Goal: Task Accomplishment & Management: Complete application form

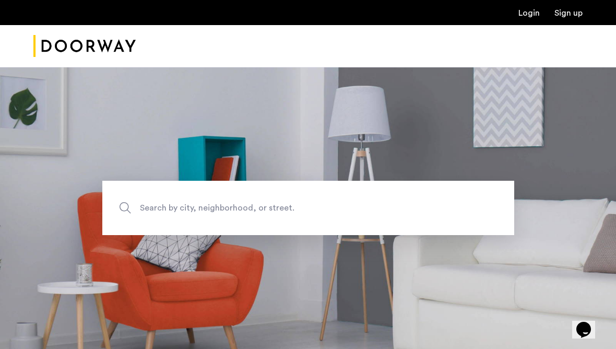
click at [527, 15] on link "Login" at bounding box center [529, 13] width 21 height 8
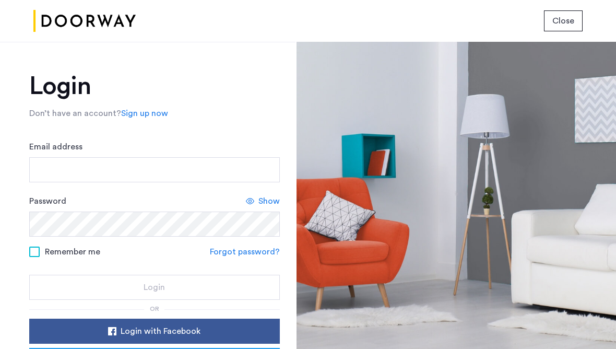
scroll to position [67, 0]
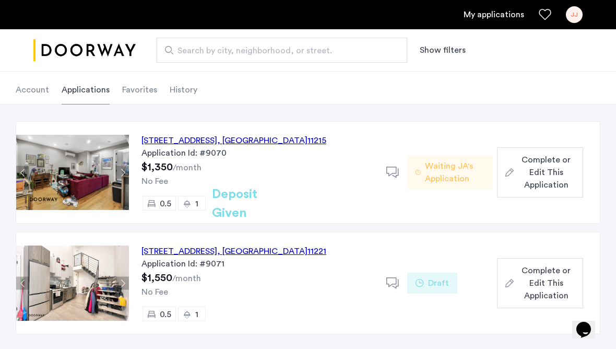
scroll to position [60, 0]
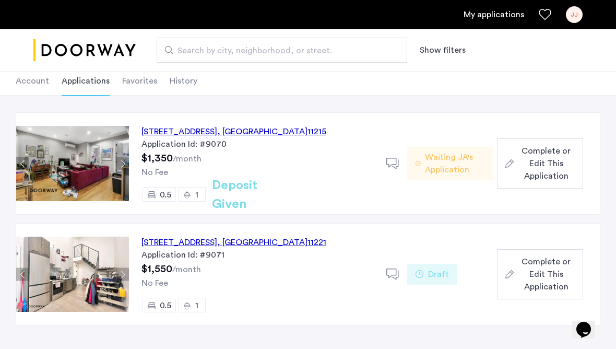
click at [531, 172] on span "Complete or Edit This Application" at bounding box center [546, 164] width 57 height 38
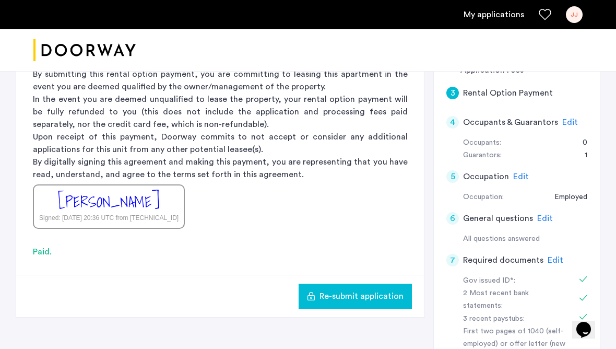
scroll to position [174, 0]
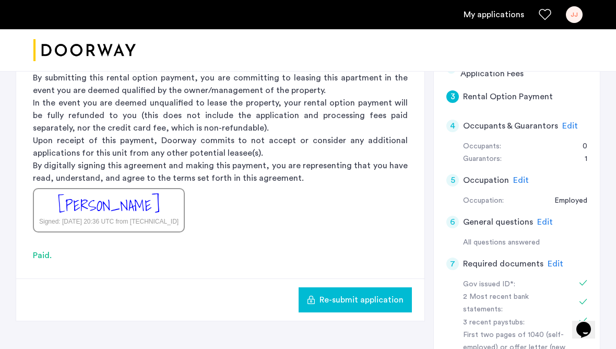
click at [563, 123] on span "Edit" at bounding box center [571, 126] width 16 height 8
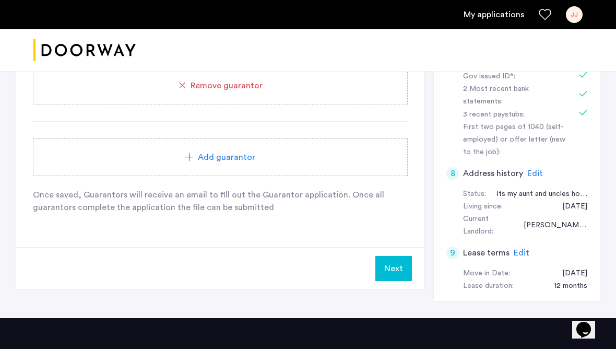
scroll to position [395, 0]
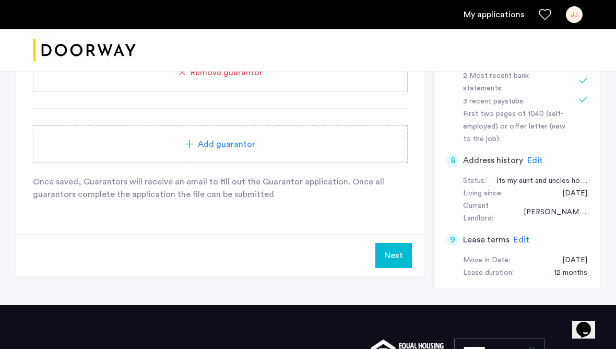
click at [387, 253] on button "Next" at bounding box center [394, 255] width 37 height 25
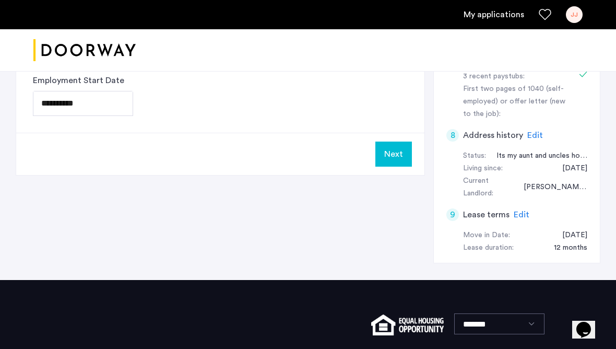
scroll to position [0, 0]
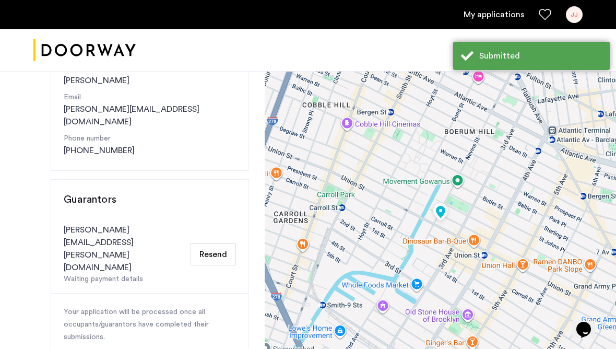
scroll to position [161, 0]
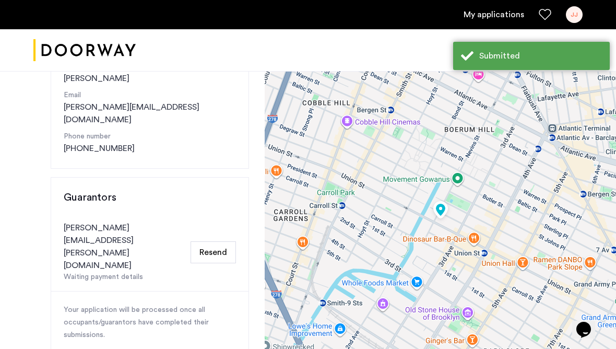
click at [213, 241] on button "Resend" at bounding box center [213, 252] width 45 height 22
click at [210, 241] on button "Resend" at bounding box center [213, 252] width 45 height 22
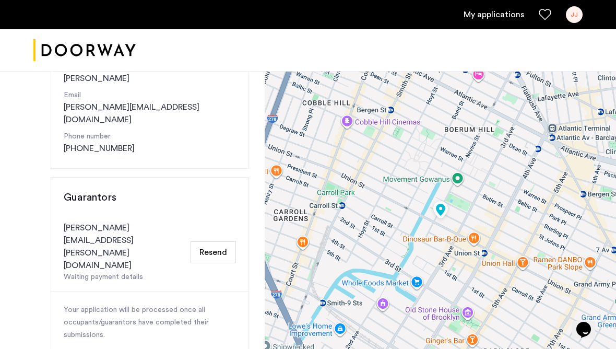
click at [210, 241] on button "Resend" at bounding box center [213, 252] width 45 height 22
click at [211, 241] on button "Resend" at bounding box center [213, 252] width 45 height 22
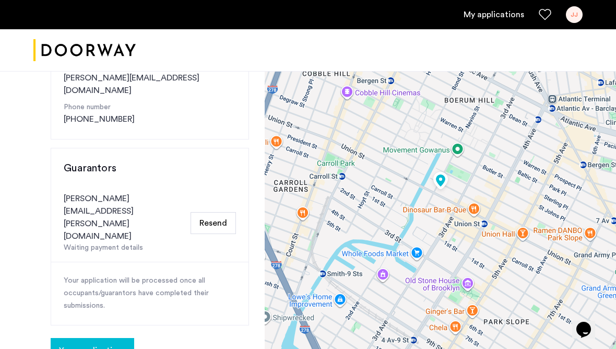
scroll to position [201, 0]
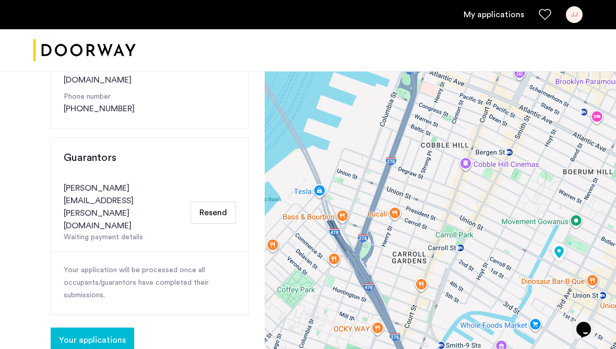
drag, startPoint x: 370, startPoint y: 206, endPoint x: 491, endPoint y: 289, distance: 146.2
click at [491, 289] on div at bounding box center [441, 183] width 352 height 627
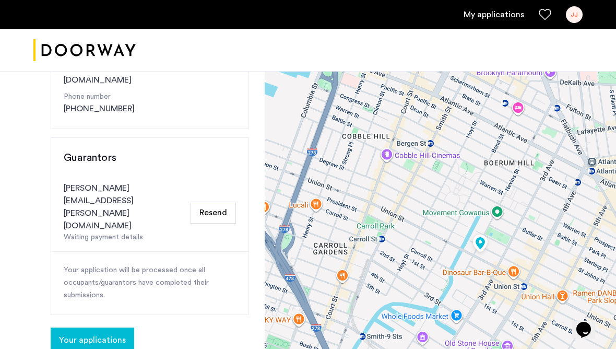
drag, startPoint x: 497, startPoint y: 226, endPoint x: 417, endPoint y: 217, distance: 80.5
click at [417, 217] on div at bounding box center [441, 183] width 352 height 627
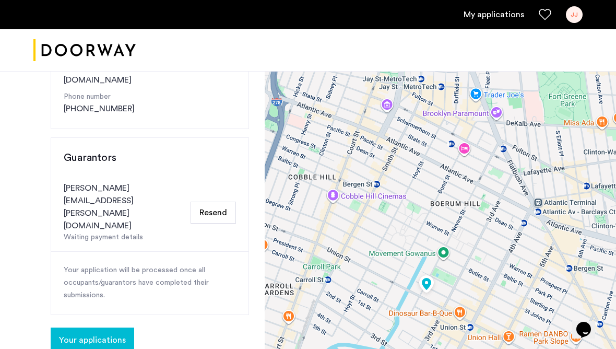
drag, startPoint x: 421, startPoint y: 196, endPoint x: 366, endPoint y: 237, distance: 68.3
click at [366, 237] on div at bounding box center [441, 183] width 352 height 627
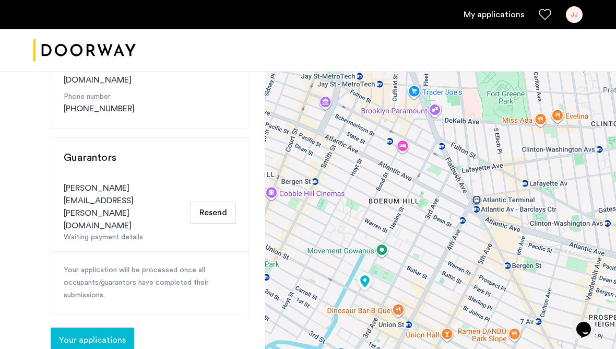
drag, startPoint x: 475, startPoint y: 214, endPoint x: 411, endPoint y: 211, distance: 63.8
click at [411, 211] on div at bounding box center [441, 183] width 352 height 627
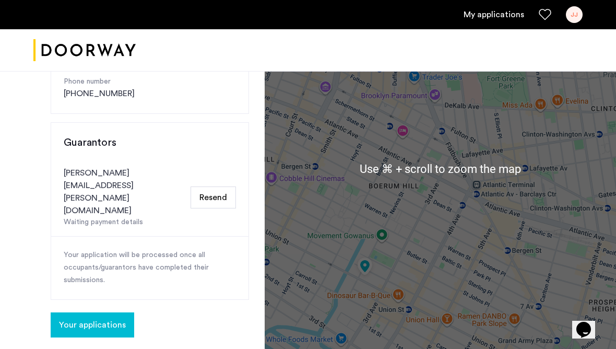
scroll to position [216, 0]
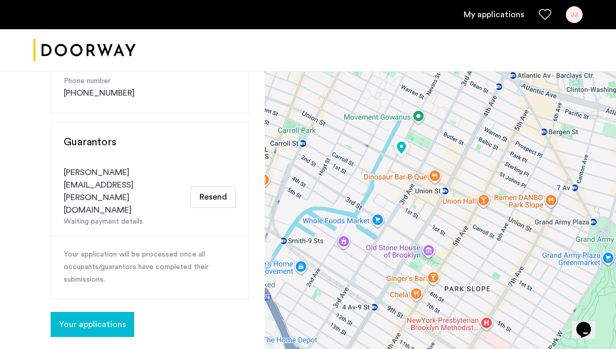
drag, startPoint x: 417, startPoint y: 276, endPoint x: 460, endPoint y: 163, distance: 120.7
click at [460, 163] on div at bounding box center [441, 168] width 352 height 627
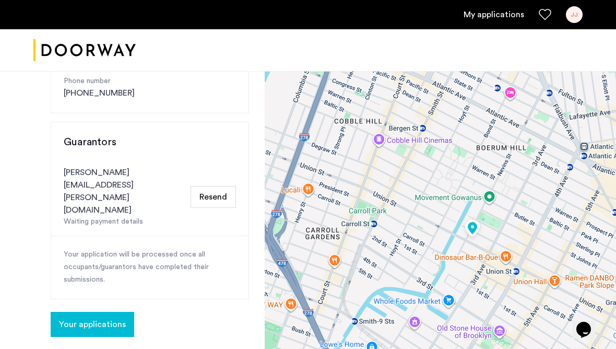
drag, startPoint x: 436, startPoint y: 155, endPoint x: 505, endPoint y: 229, distance: 101.6
click at [505, 229] on div at bounding box center [441, 168] width 352 height 627
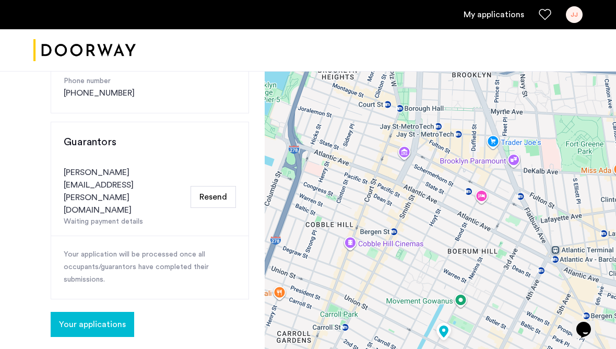
drag, startPoint x: 509, startPoint y: 170, endPoint x: 481, endPoint y: 272, distance: 106.2
click at [481, 272] on div at bounding box center [441, 168] width 352 height 627
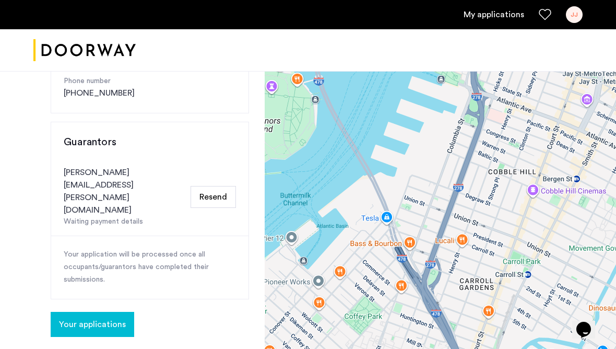
drag, startPoint x: 447, startPoint y: 206, endPoint x: 630, endPoint y: 157, distance: 189.3
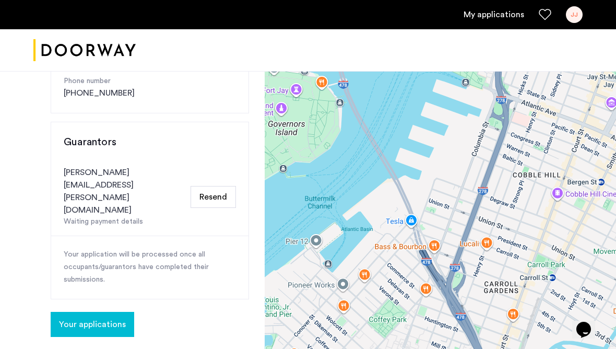
drag, startPoint x: 421, startPoint y: 145, endPoint x: 445, endPoint y: 146, distance: 24.6
click at [445, 146] on div at bounding box center [441, 168] width 352 height 627
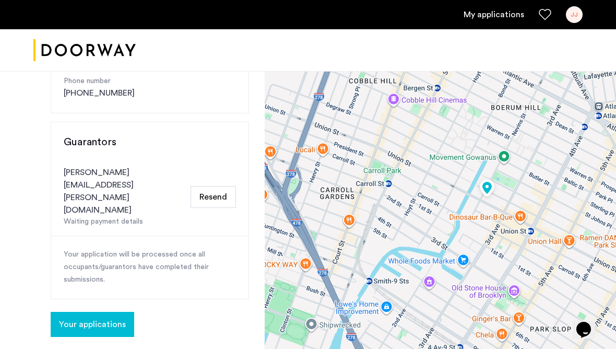
drag, startPoint x: 519, startPoint y: 212, endPoint x: 354, endPoint y: 118, distance: 190.2
click at [354, 118] on div at bounding box center [441, 168] width 352 height 627
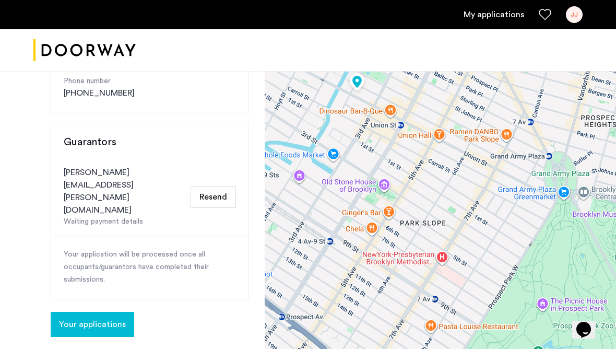
drag, startPoint x: 423, startPoint y: 171, endPoint x: 293, endPoint y: 66, distance: 167.9
click at [293, 66] on app-root "My applications JJ Price Fee Availability Beds Baths Subway Neighborhoods Build…" at bounding box center [308, 209] width 616 height 850
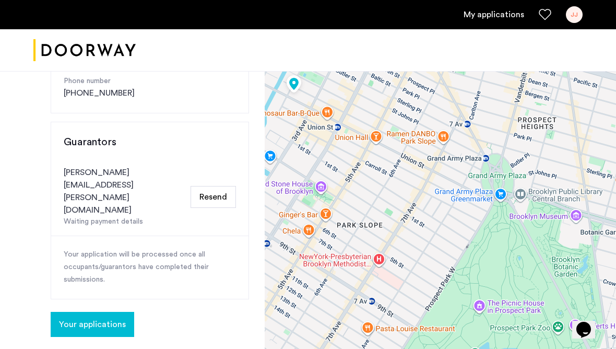
drag, startPoint x: 462, startPoint y: 194, endPoint x: 378, endPoint y: 175, distance: 86.3
click at [378, 176] on div at bounding box center [441, 168] width 352 height 627
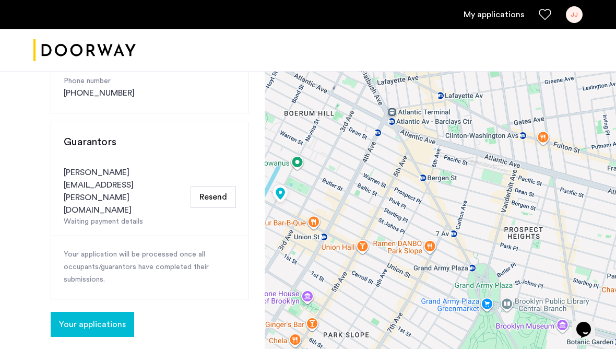
drag, startPoint x: 411, startPoint y: 214, endPoint x: 421, endPoint y: 348, distance: 134.7
click at [421, 348] on div at bounding box center [441, 168] width 352 height 627
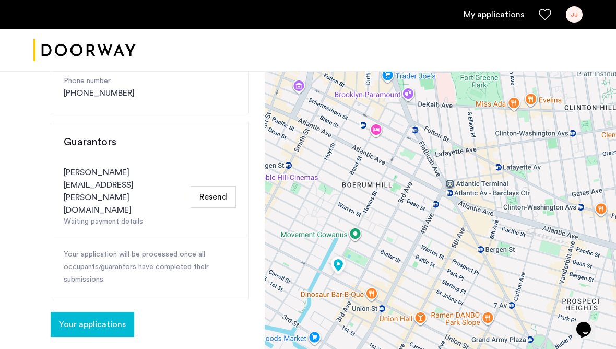
drag, startPoint x: 441, startPoint y: 122, endPoint x: 496, endPoint y: 194, distance: 90.9
click at [496, 194] on div at bounding box center [441, 168] width 352 height 627
click at [215, 186] on button "Resend" at bounding box center [213, 197] width 45 height 22
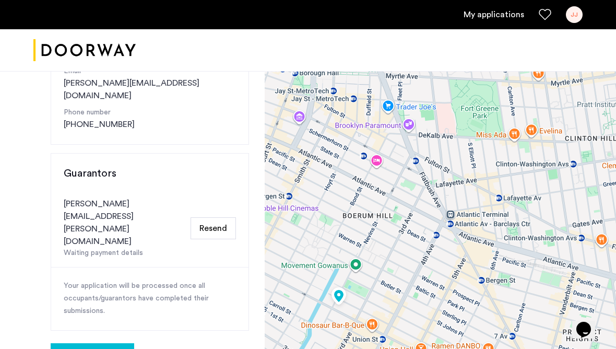
scroll to position [187, 0]
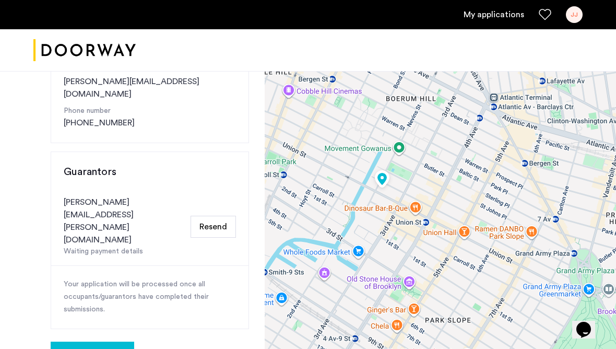
drag, startPoint x: 309, startPoint y: 248, endPoint x: 358, endPoint y: 132, distance: 125.9
click at [358, 132] on div at bounding box center [441, 198] width 352 height 627
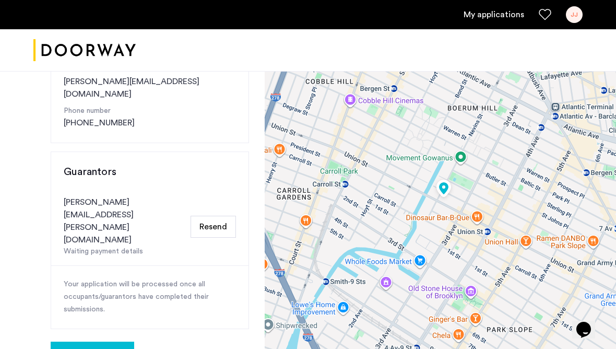
drag, startPoint x: 448, startPoint y: 201, endPoint x: 513, endPoint y: 209, distance: 65.3
click at [513, 209] on div at bounding box center [441, 198] width 352 height 627
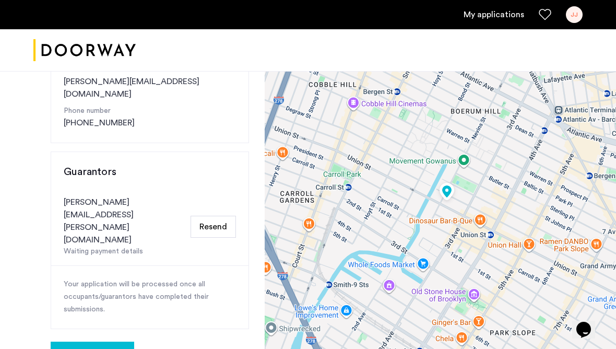
click at [211, 216] on button "Resend" at bounding box center [213, 227] width 45 height 22
click at [207, 216] on button "Resend" at bounding box center [213, 227] width 45 height 22
click at [176, 165] on h3 "Guarantors" at bounding box center [150, 172] width 172 height 15
click at [211, 216] on button "Resend" at bounding box center [213, 227] width 45 height 22
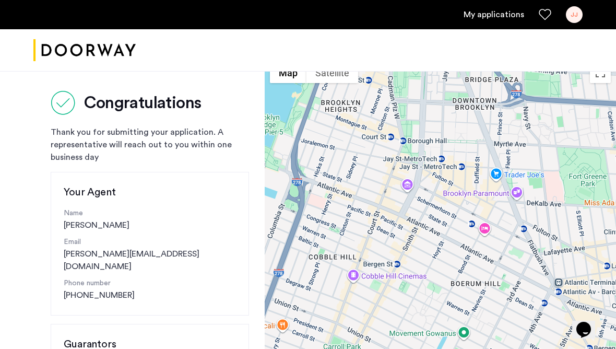
scroll to position [0, 0]
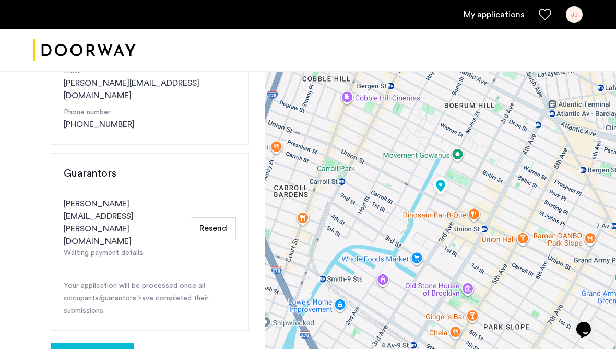
scroll to position [185, 0]
click at [205, 217] on button "Resend" at bounding box center [213, 228] width 45 height 22
click at [102, 348] on span "Your applications" at bounding box center [92, 355] width 67 height 13
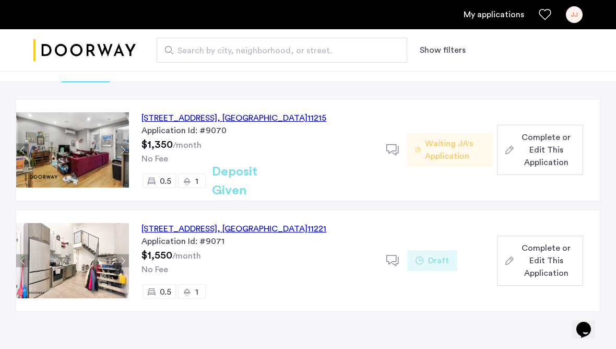
scroll to position [73, 0]
click at [121, 147] on button "Next apartment" at bounding box center [122, 150] width 13 height 13
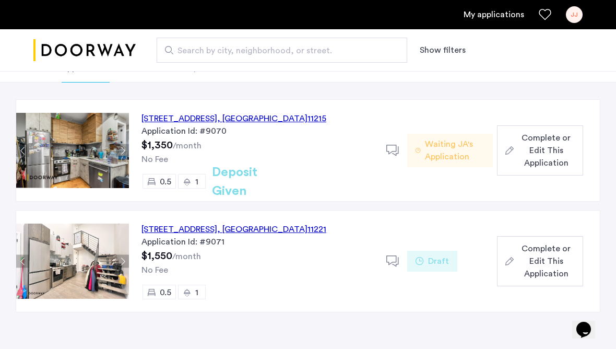
click at [121, 147] on button "Next apartment" at bounding box center [122, 150] width 13 height 13
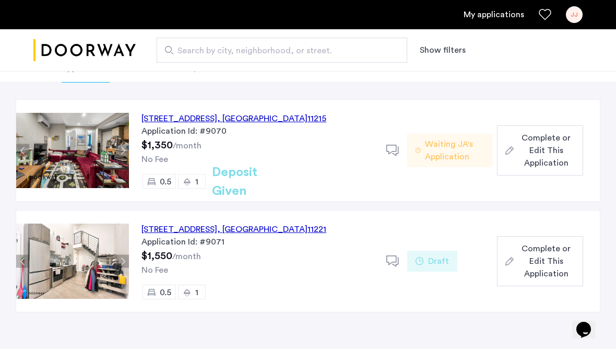
click at [121, 147] on button "Next apartment" at bounding box center [122, 150] width 13 height 13
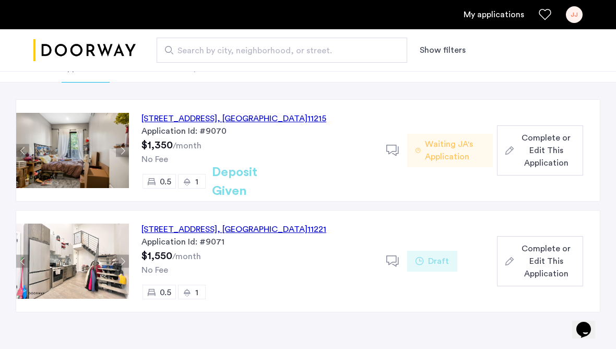
click at [121, 147] on button "Next apartment" at bounding box center [122, 150] width 13 height 13
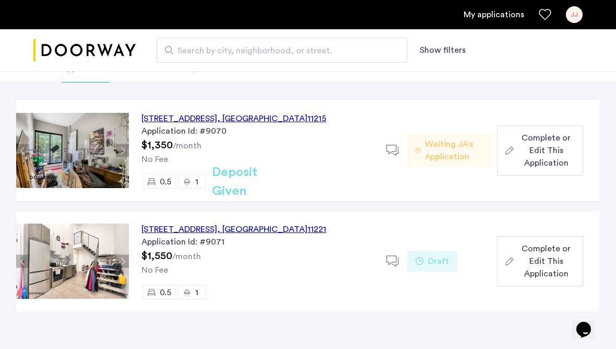
click at [121, 147] on button "Next apartment" at bounding box center [122, 150] width 13 height 13
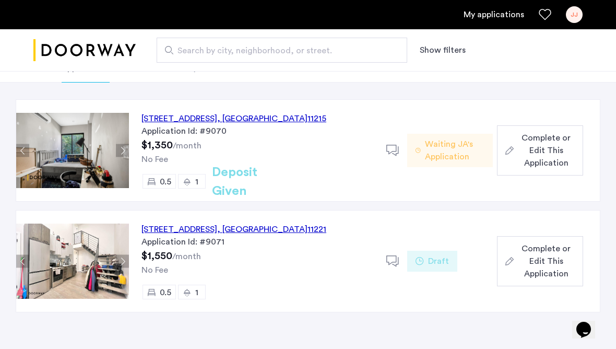
click at [121, 147] on button "Next apartment" at bounding box center [122, 150] width 13 height 13
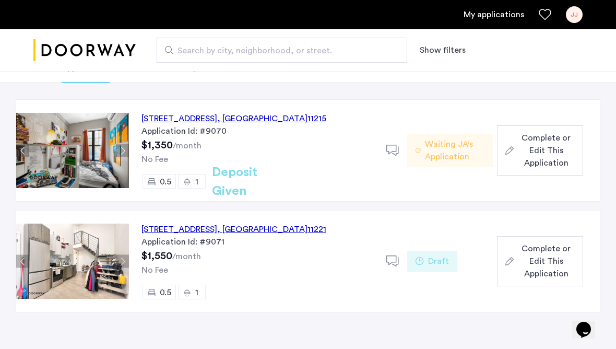
click at [121, 147] on button "Next apartment" at bounding box center [122, 150] width 13 height 13
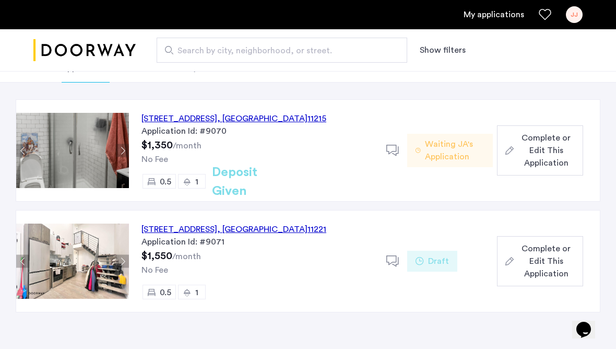
click at [121, 147] on button "Next apartment" at bounding box center [122, 150] width 13 height 13
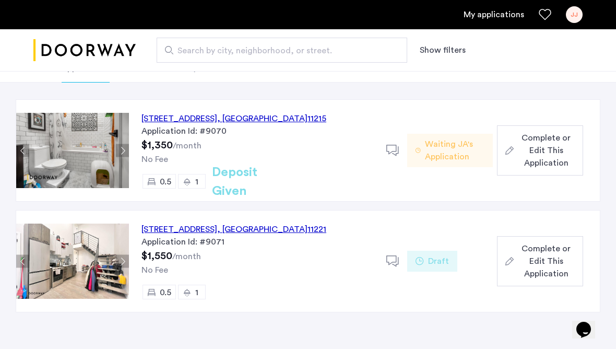
click at [121, 147] on button "Next apartment" at bounding box center [122, 150] width 13 height 13
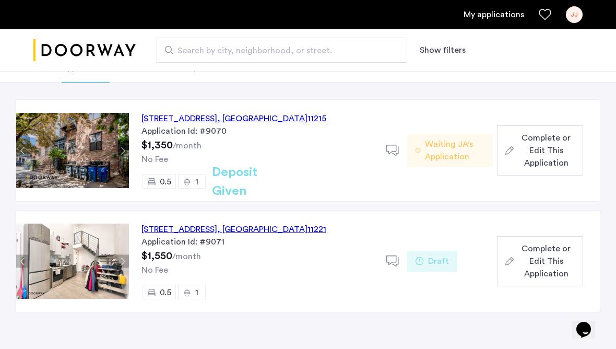
click at [121, 147] on button "Next apartment" at bounding box center [122, 150] width 13 height 13
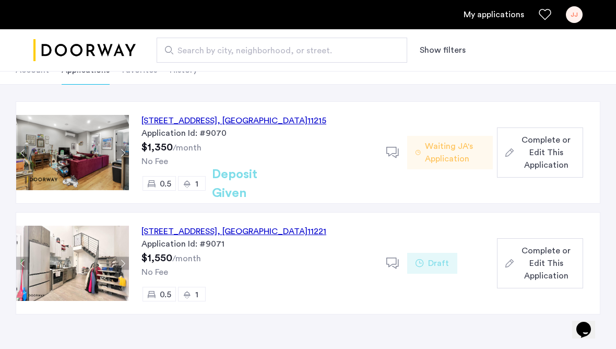
scroll to position [71, 0]
click at [122, 262] on button "Next apartment" at bounding box center [122, 263] width 13 height 13
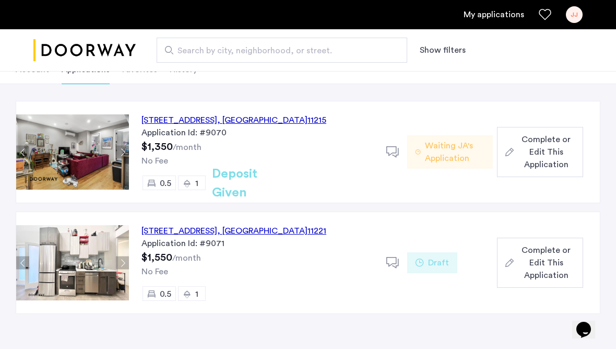
click at [122, 262] on button "Next apartment" at bounding box center [122, 263] width 13 height 13
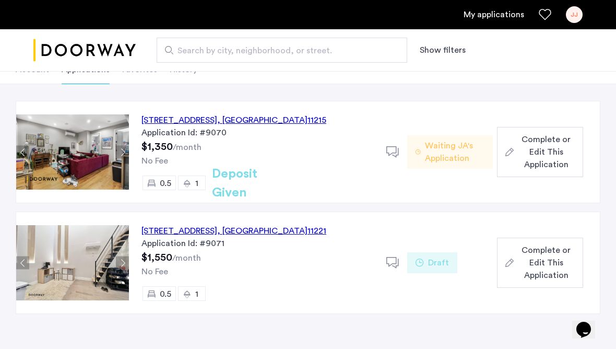
click at [122, 262] on button "Next apartment" at bounding box center [122, 263] width 13 height 13
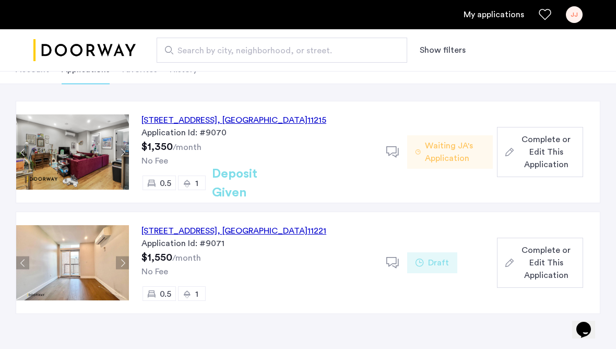
click at [122, 262] on button "Next apartment" at bounding box center [122, 263] width 13 height 13
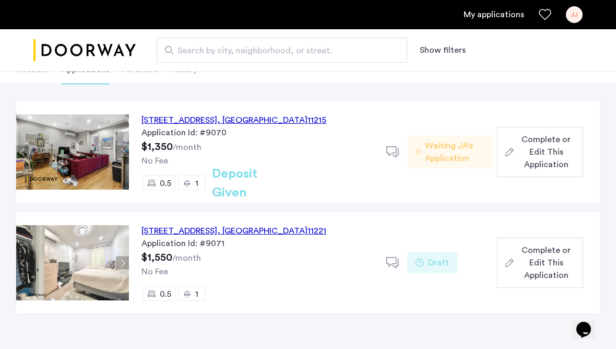
click at [122, 262] on button "Next apartment" at bounding box center [122, 263] width 13 height 13
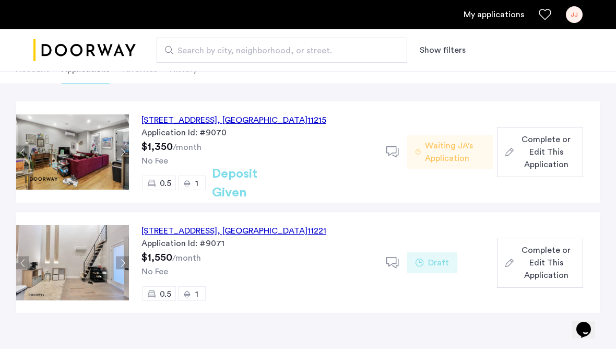
click at [122, 262] on button "Next apartment" at bounding box center [122, 263] width 13 height 13
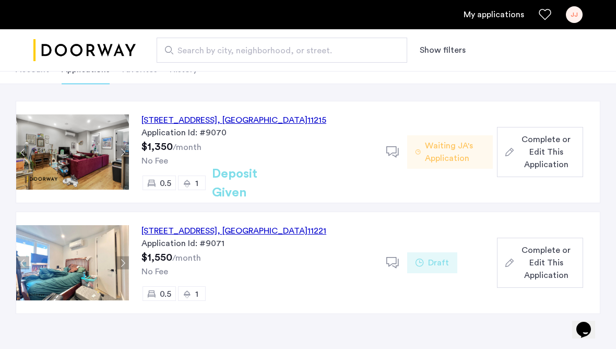
click at [122, 262] on button "Next apartment" at bounding box center [122, 263] width 13 height 13
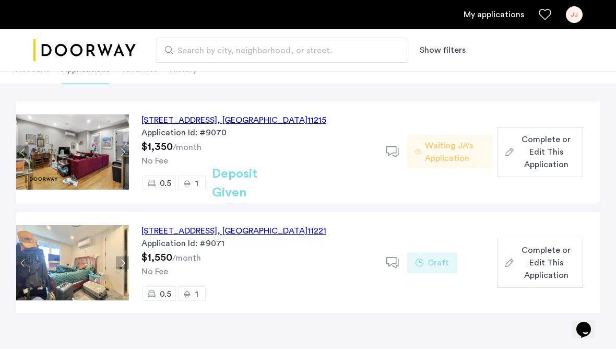
click at [122, 262] on button "Next apartment" at bounding box center [122, 263] width 13 height 13
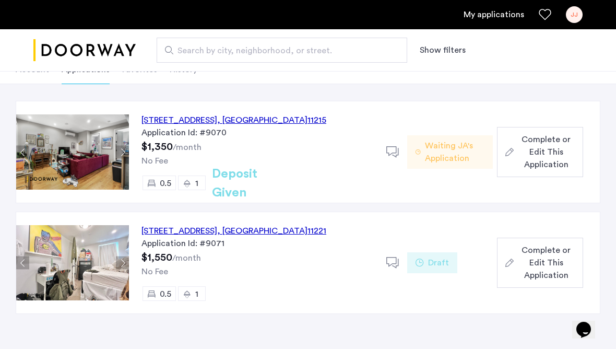
click at [122, 262] on button "Next apartment" at bounding box center [122, 263] width 13 height 13
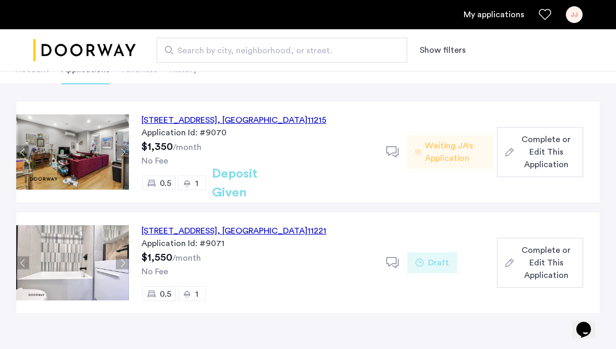
click at [122, 262] on button "Next apartment" at bounding box center [122, 263] width 13 height 13
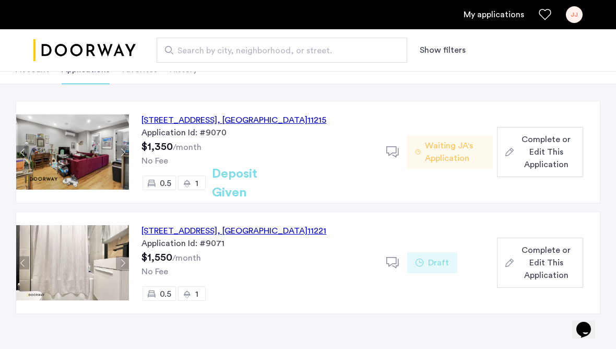
click at [122, 262] on button "Next apartment" at bounding box center [122, 263] width 13 height 13
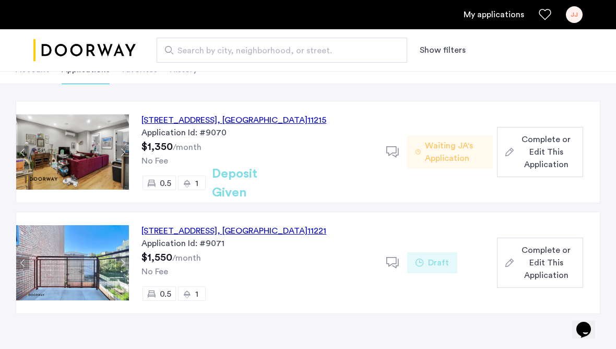
click at [122, 262] on button "Next apartment" at bounding box center [122, 263] width 13 height 13
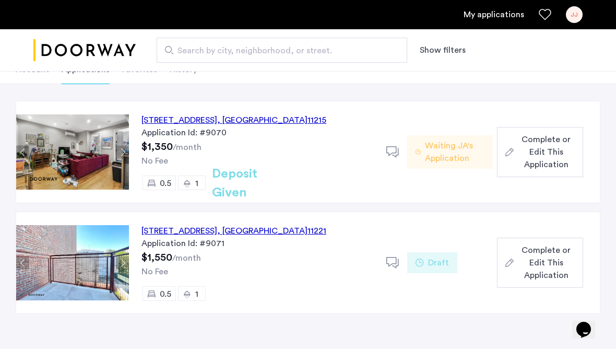
click at [121, 261] on button "Next apartment" at bounding box center [122, 263] width 13 height 13
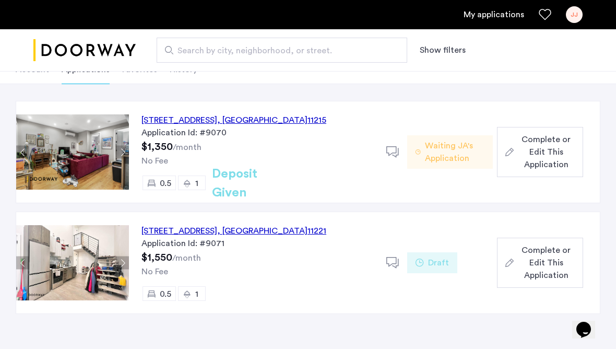
click at [121, 261] on button "Next apartment" at bounding box center [122, 263] width 13 height 13
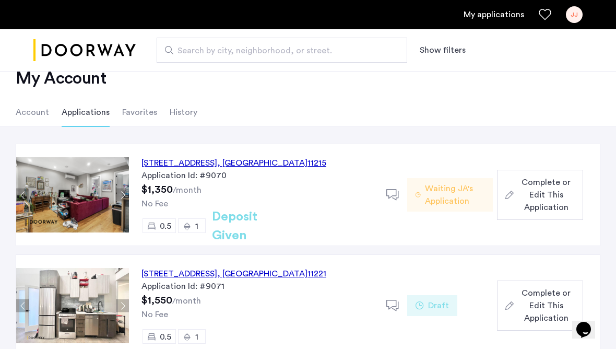
scroll to position [0, 0]
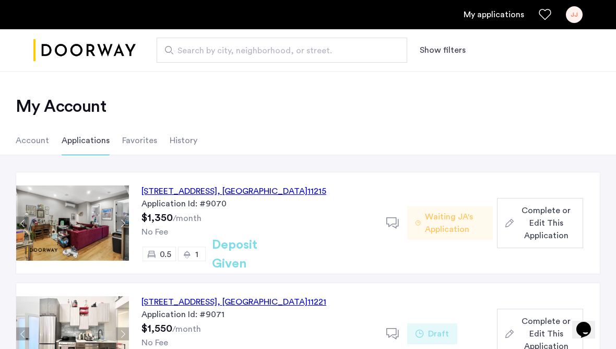
click at [437, 223] on span "Waiting JA's Application" at bounding box center [455, 223] width 60 height 25
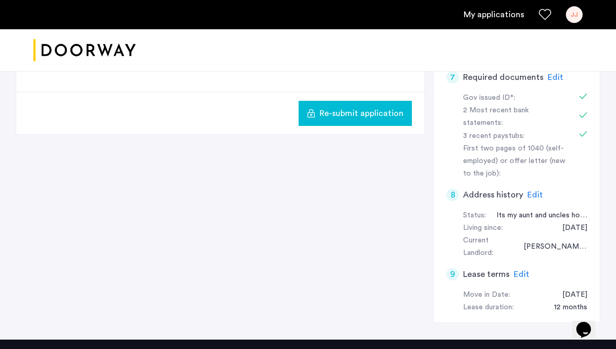
scroll to position [355, 0]
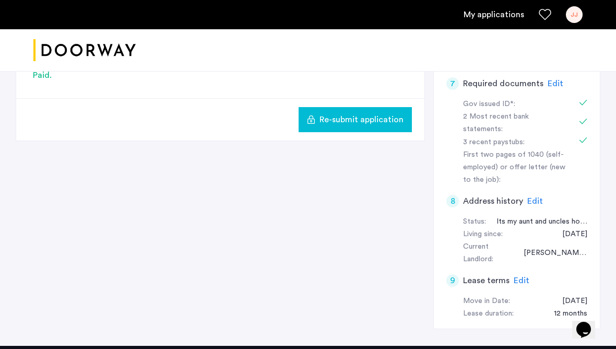
click at [517, 276] on span "Edit" at bounding box center [522, 280] width 16 height 8
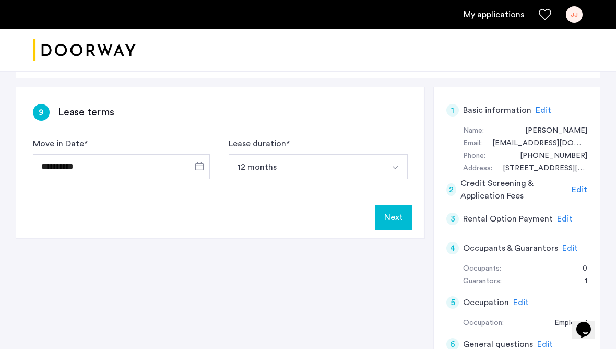
scroll to position [56, 0]
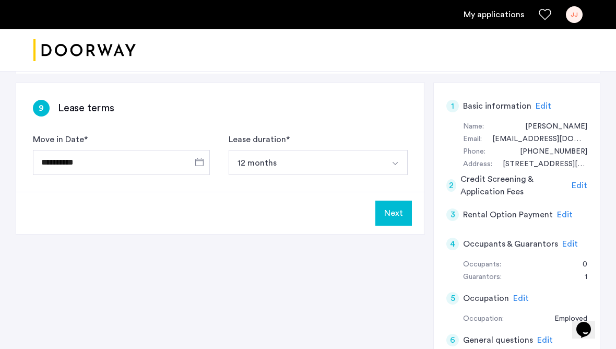
click at [396, 208] on button "Next" at bounding box center [394, 213] width 37 height 25
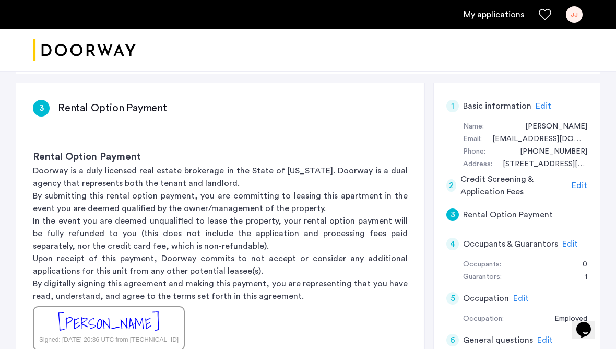
scroll to position [0, 0]
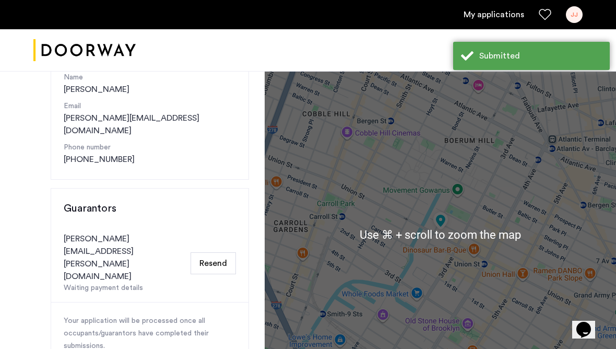
scroll to position [139, 0]
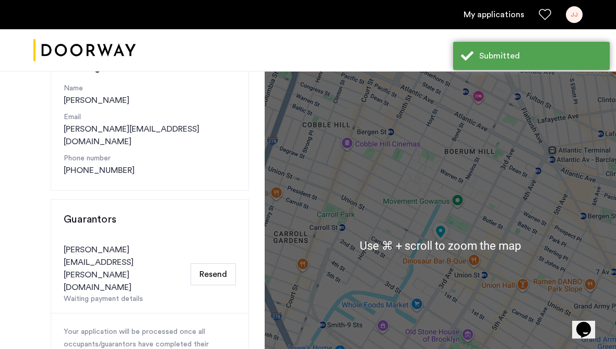
click at [218, 263] on button "Resend" at bounding box center [213, 274] width 45 height 22
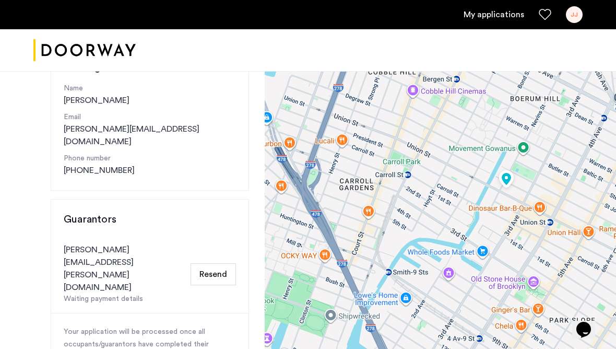
drag, startPoint x: 363, startPoint y: 184, endPoint x: 431, endPoint y: 132, distance: 86.0
click at [431, 132] on div at bounding box center [441, 245] width 352 height 627
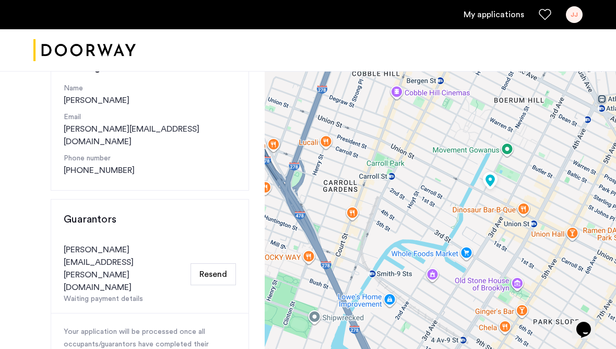
drag, startPoint x: 451, startPoint y: 186, endPoint x: 436, endPoint y: 188, distance: 15.8
click at [436, 188] on div at bounding box center [441, 245] width 352 height 627
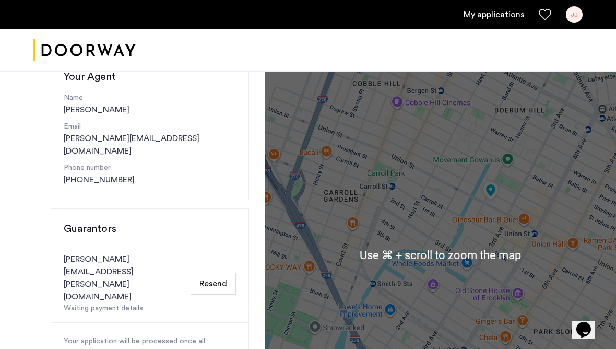
scroll to position [131, 0]
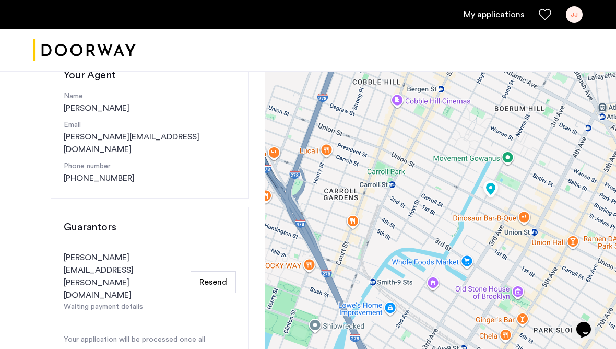
click at [129, 301] on div "Waiting payment details" at bounding box center [125, 306] width 123 height 11
click at [127, 251] on div "stefan.pollmann@ssnfo.com" at bounding box center [125, 276] width 123 height 50
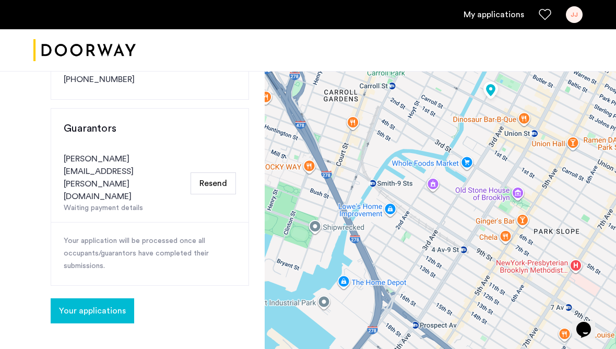
scroll to position [230, 0]
click at [105, 304] on span "Your applications" at bounding box center [92, 310] width 67 height 13
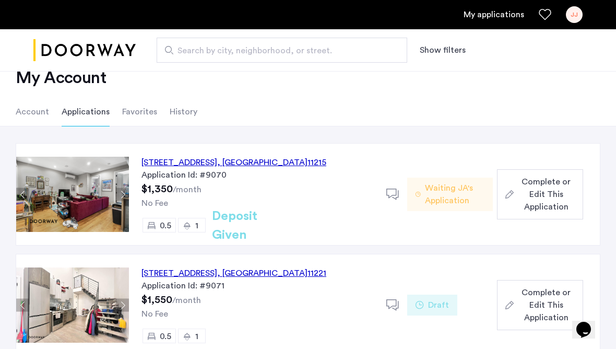
scroll to position [30, 0]
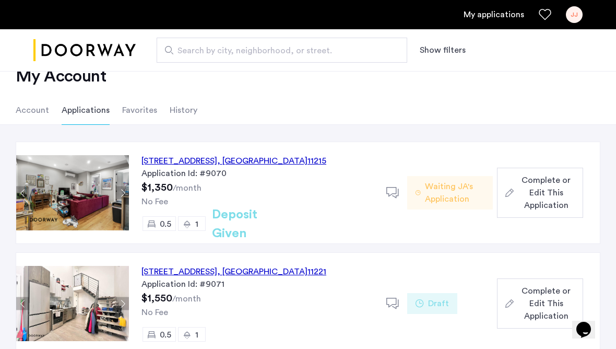
click at [471, 197] on span "Waiting JA's Application" at bounding box center [455, 192] width 60 height 25
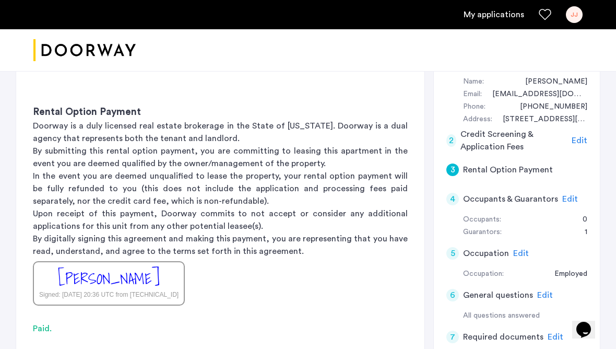
scroll to position [102, 0]
click at [568, 195] on span "Edit" at bounding box center [571, 198] width 16 height 8
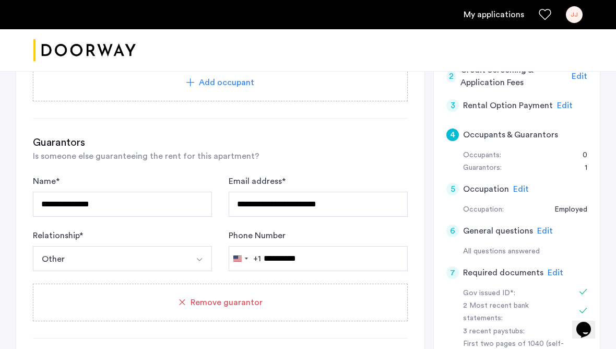
scroll to position [188, 0]
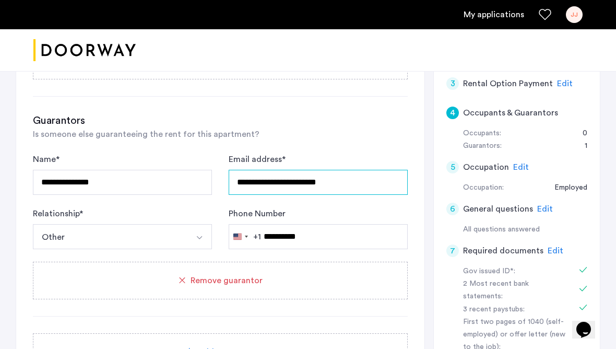
click at [322, 182] on input "**********" at bounding box center [318, 182] width 179 height 25
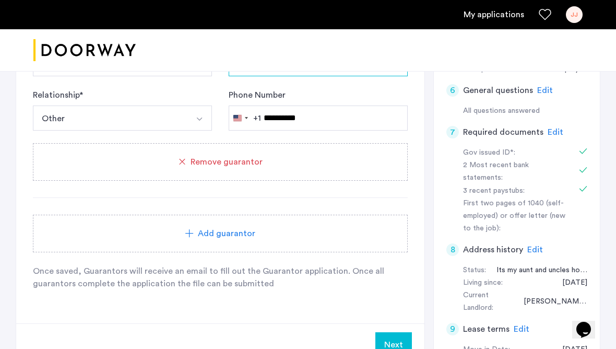
scroll to position [355, 0]
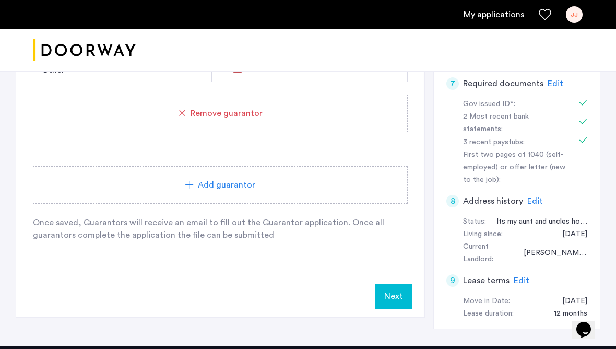
type input "**********"
click at [395, 296] on button "Next" at bounding box center [394, 296] width 37 height 25
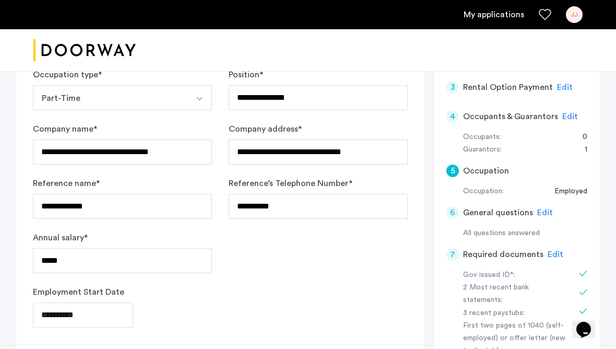
scroll to position [250, 0]
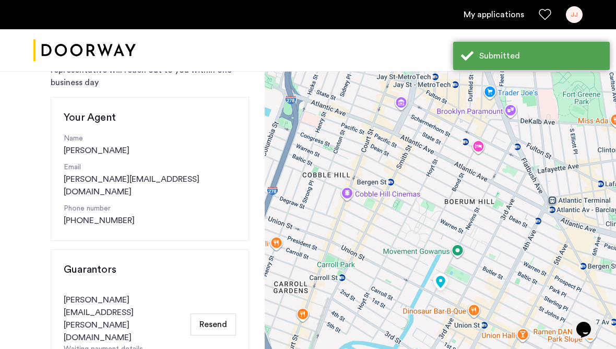
scroll to position [87, 0]
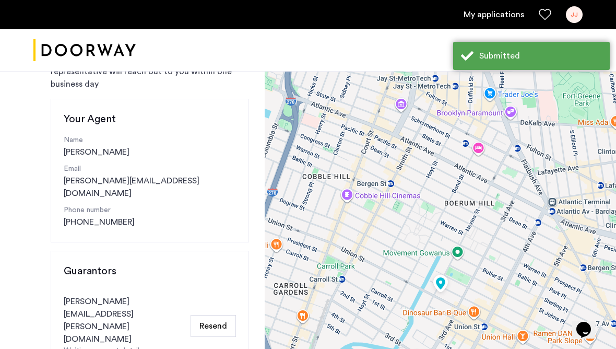
click at [223, 315] on button "Resend" at bounding box center [213, 326] width 45 height 22
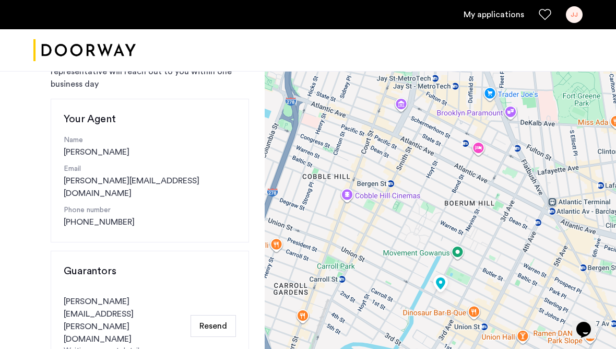
click at [223, 315] on button "Resend" at bounding box center [213, 326] width 45 height 22
click at [203, 315] on button "Resend" at bounding box center [213, 326] width 45 height 22
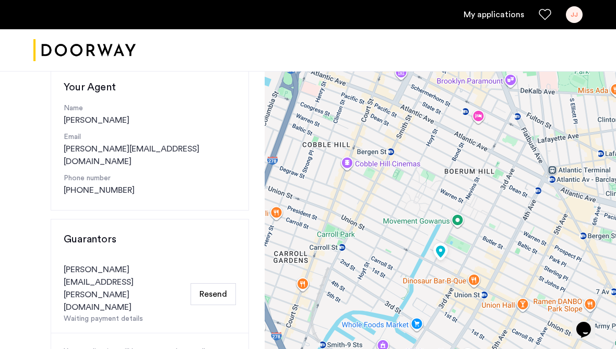
scroll to position [123, 0]
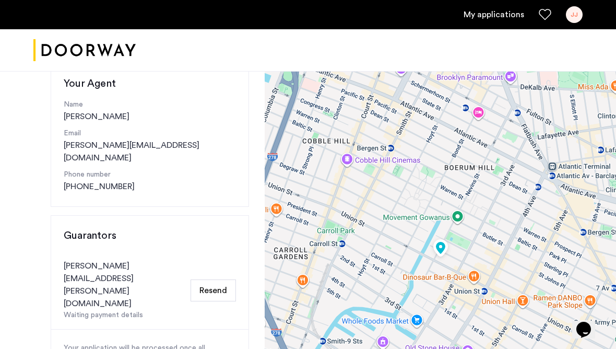
click at [215, 279] on button "Resend" at bounding box center [213, 290] width 45 height 22
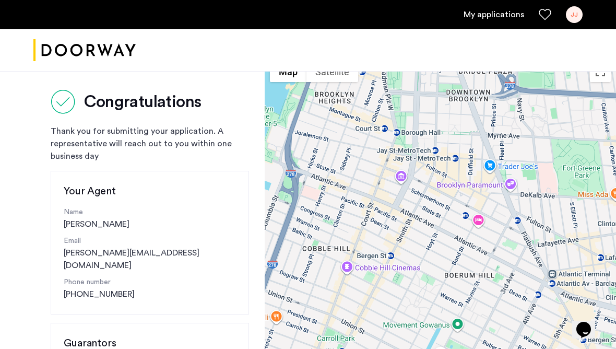
scroll to position [0, 0]
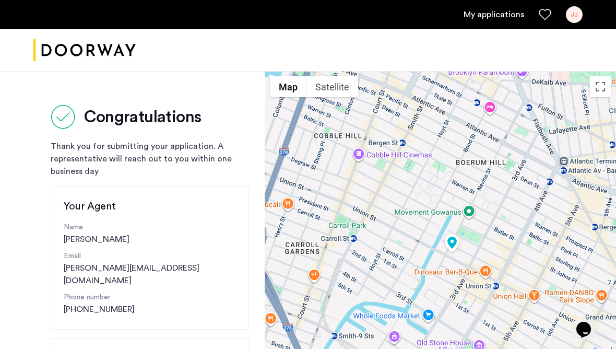
drag, startPoint x: 366, startPoint y: 206, endPoint x: 381, endPoint y: 79, distance: 128.4
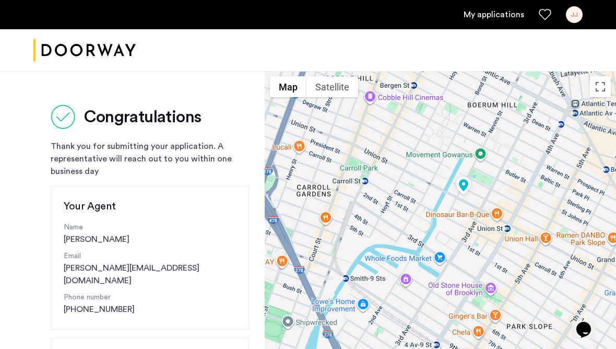
drag, startPoint x: 366, startPoint y: 197, endPoint x: 380, endPoint y: 141, distance: 57.5
